Goal: Task Accomplishment & Management: Manage account settings

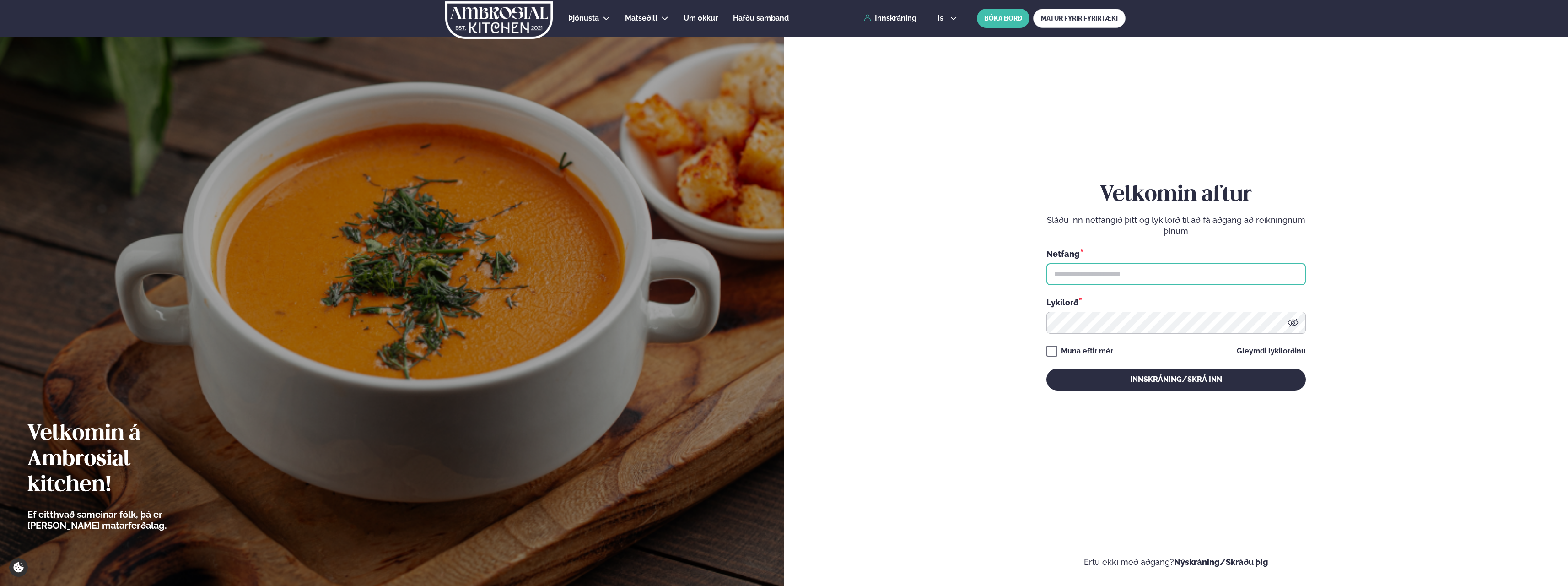
click at [1079, 276] on input "text" at bounding box center [1176, 274] width 259 height 22
click at [954, 261] on form "Velkomin aftur Sláðu inn netfangið þitt og lykilorð til að fá aðgang að reiknin…" at bounding box center [1176, 295] width 729 height 545
click at [1209, 278] on input "text" at bounding box center [1176, 274] width 259 height 22
type input "**********"
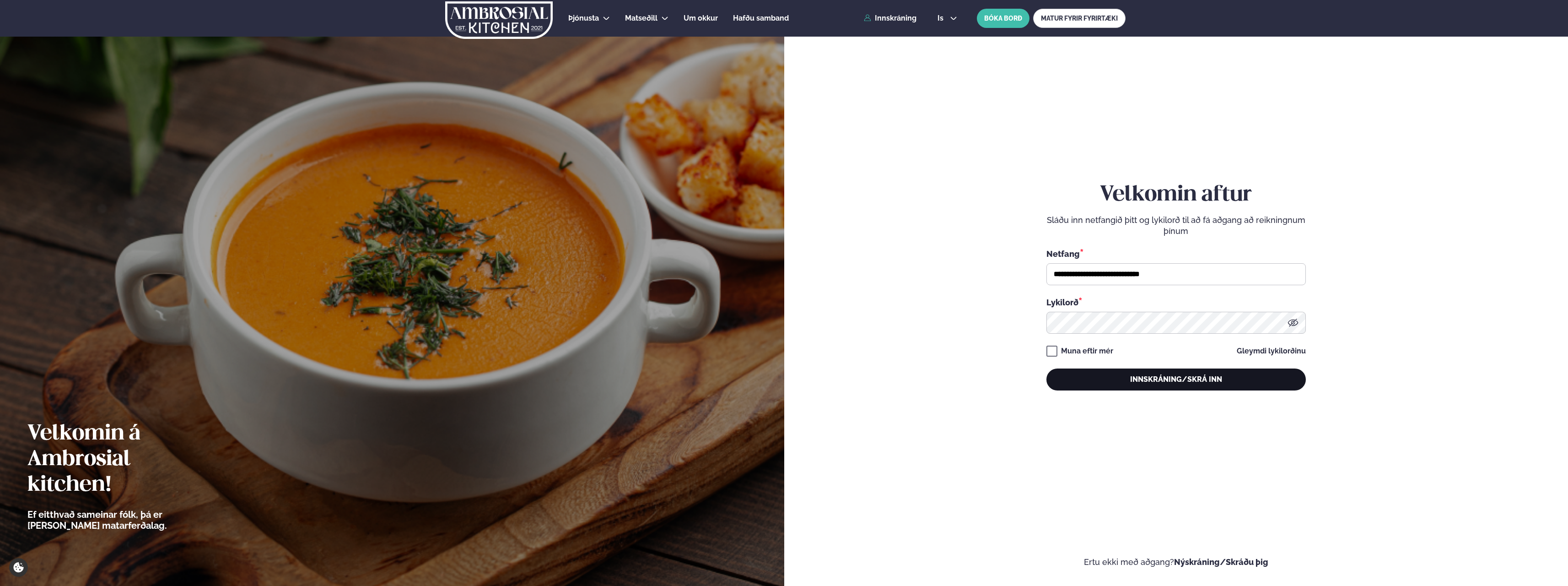
click at [1155, 388] on button "Innskráning/Skrá inn" at bounding box center [1176, 379] width 259 height 22
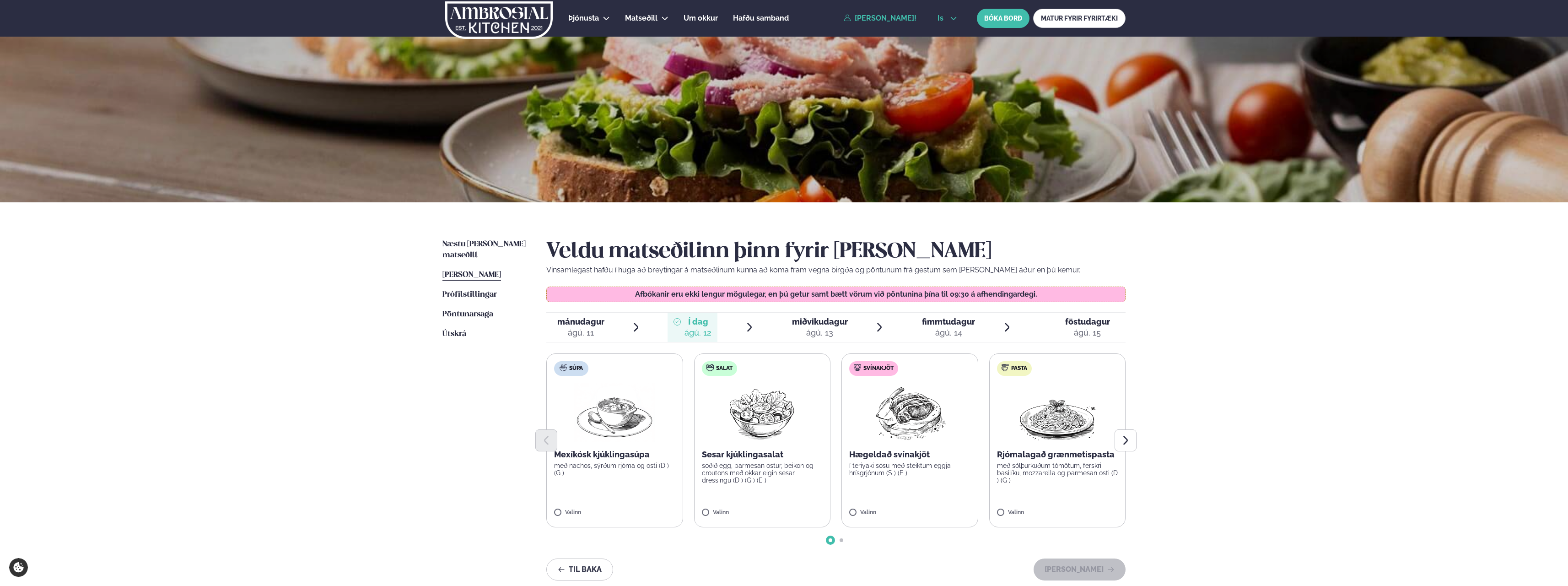
click at [956, 15] on icon at bounding box center [953, 18] width 7 height 7
click at [942, 34] on link "en" at bounding box center [947, 35] width 34 height 18
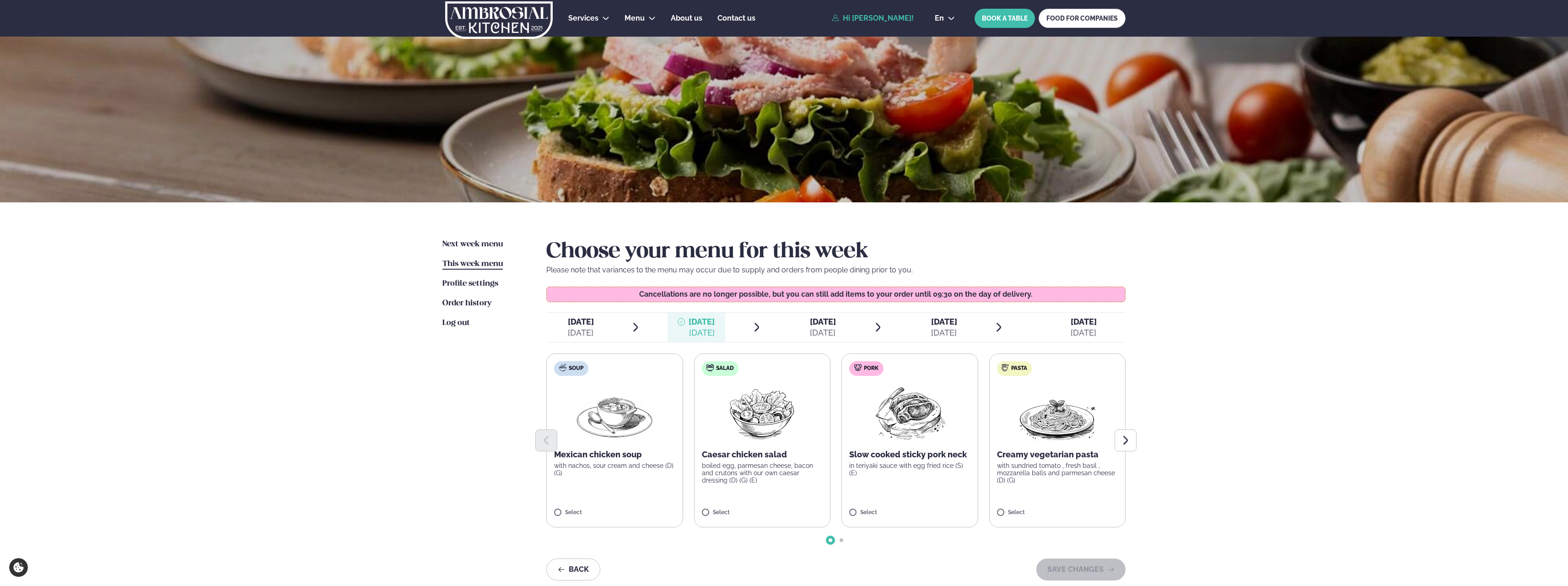
scroll to position [46, 0]
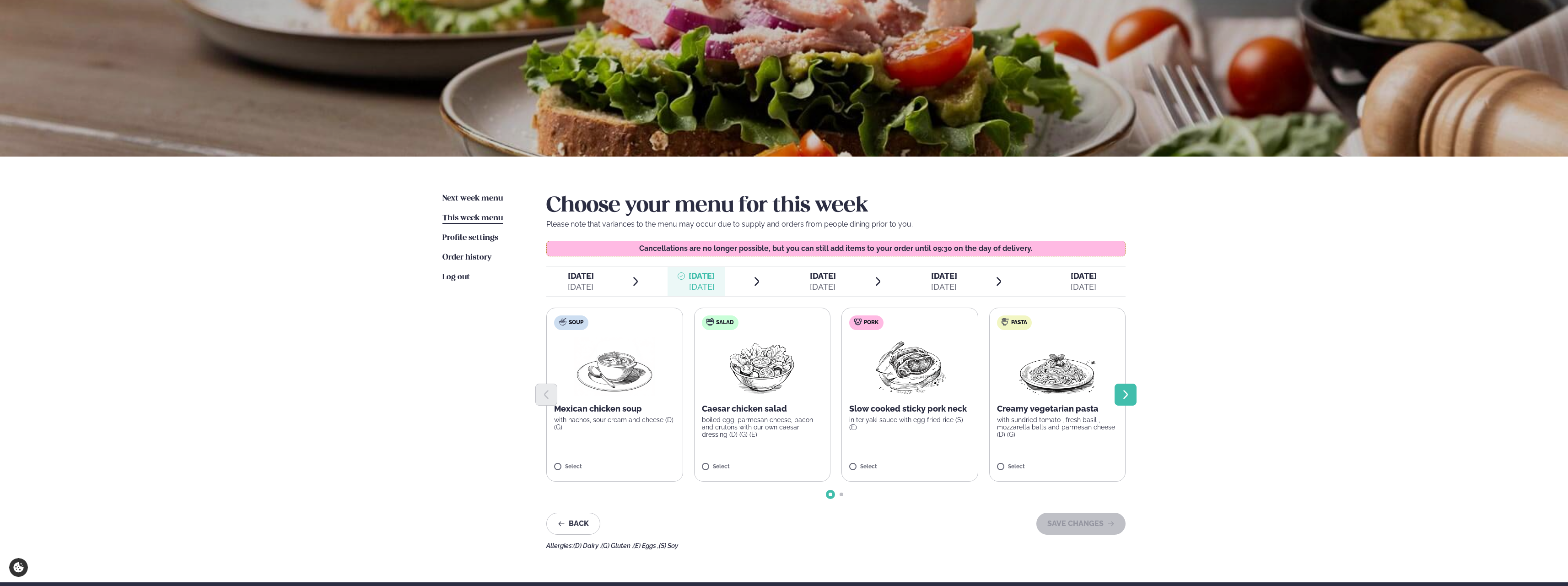
click at [1123, 395] on icon "Next slide" at bounding box center [1125, 395] width 11 height 11
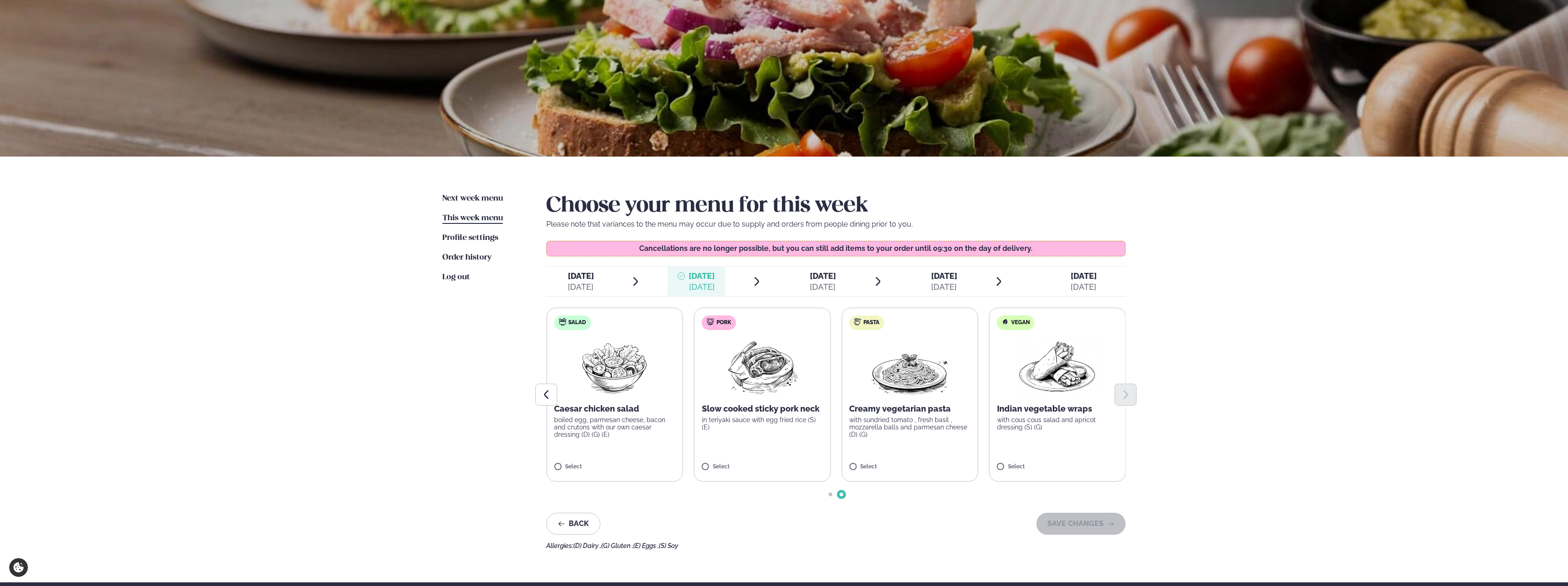
click at [836, 279] on span "[DATE]" at bounding box center [822, 276] width 26 height 10
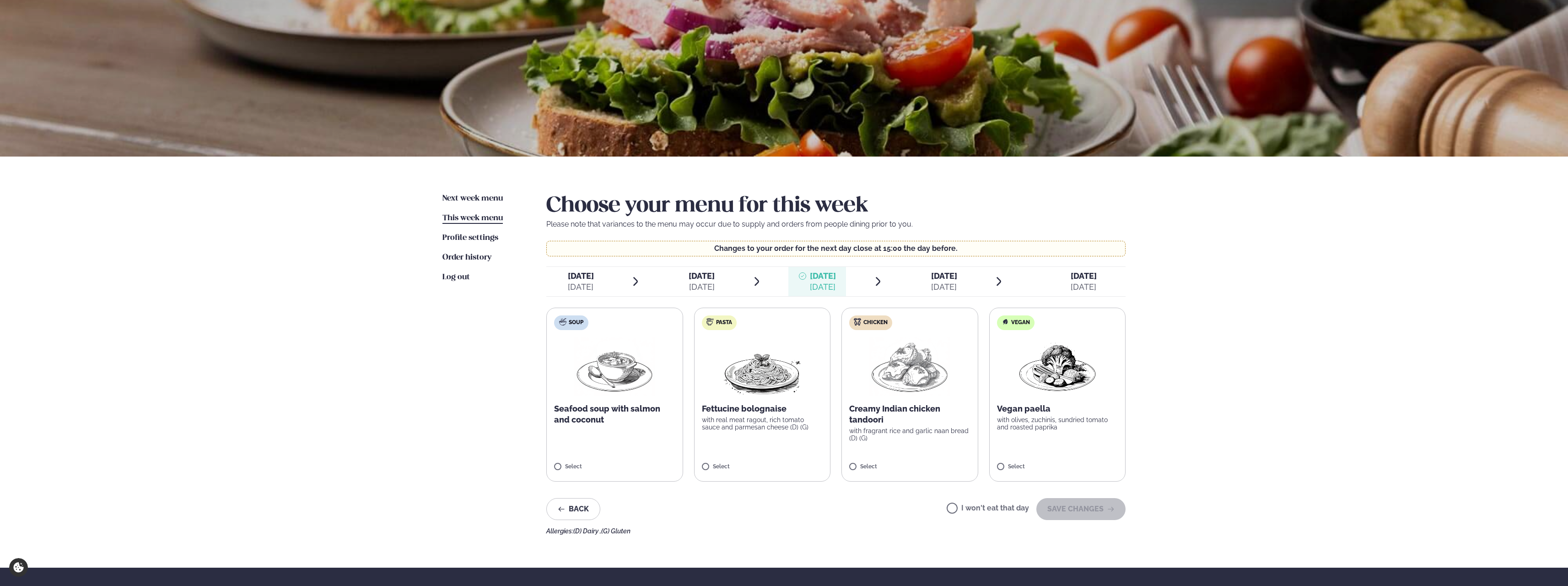
click at [1016, 432] on label "Vegan Vegan paella with olives, zuchinis, sundried tomato and roasted paprika S…" at bounding box center [1057, 395] width 137 height 174
click at [1035, 417] on p "with olives, zuchinis, sundried tomato and roasted paprika" at bounding box center [1057, 423] width 121 height 15
click at [1105, 513] on button "SAVE CHANGES" at bounding box center [1081, 509] width 89 height 22
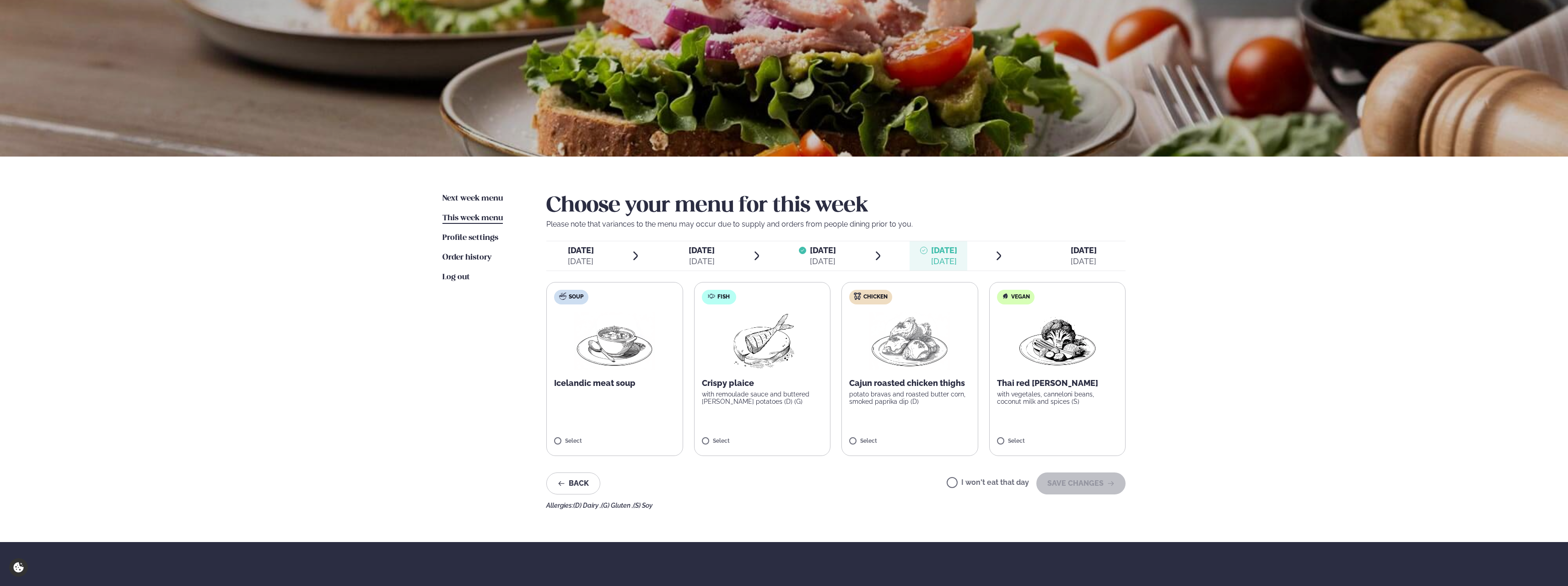
click at [1074, 406] on label "Vegan Thai red [PERSON_NAME] with vegetales, canneloni beans, coconut milk and …" at bounding box center [1057, 369] width 137 height 174
click at [1091, 479] on button "SAVE CHANGES" at bounding box center [1081, 484] width 89 height 22
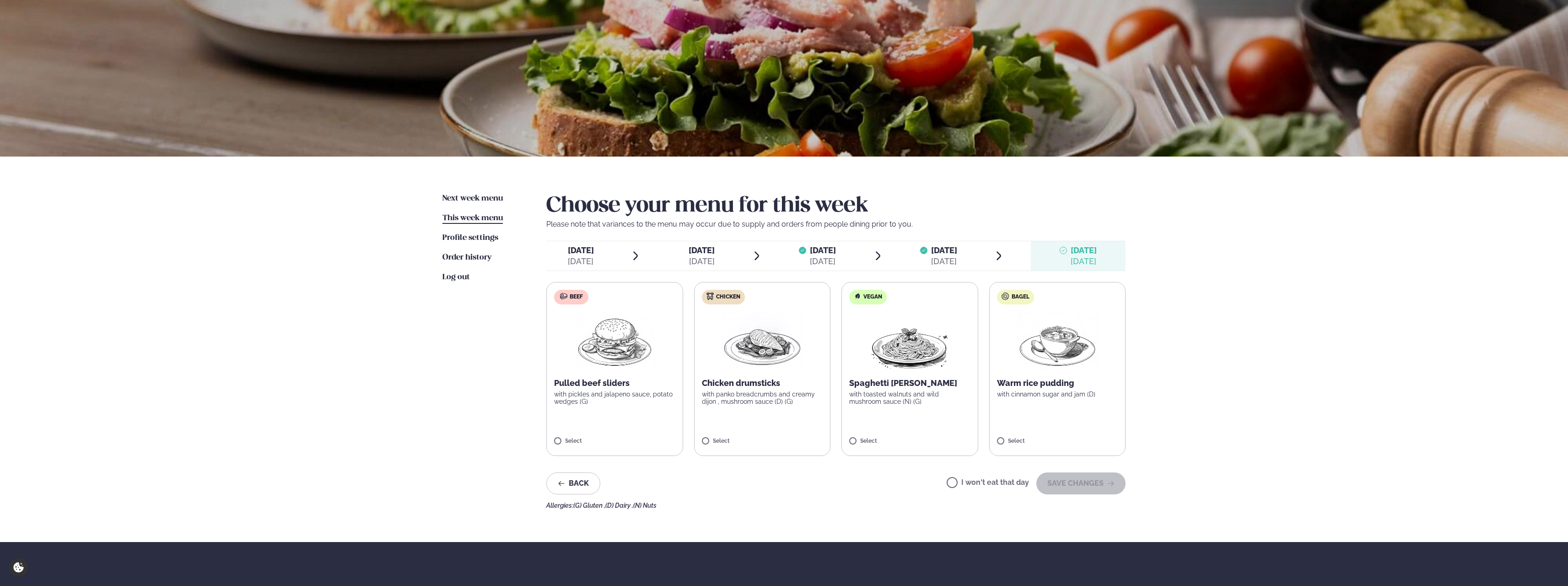
click at [613, 383] on p "Pulled beef sliders" at bounding box center [614, 383] width 121 height 11
click at [1074, 486] on button "SAVE CHANGES" at bounding box center [1081, 484] width 89 height 22
